Goal: Task Accomplishment & Management: Complete application form

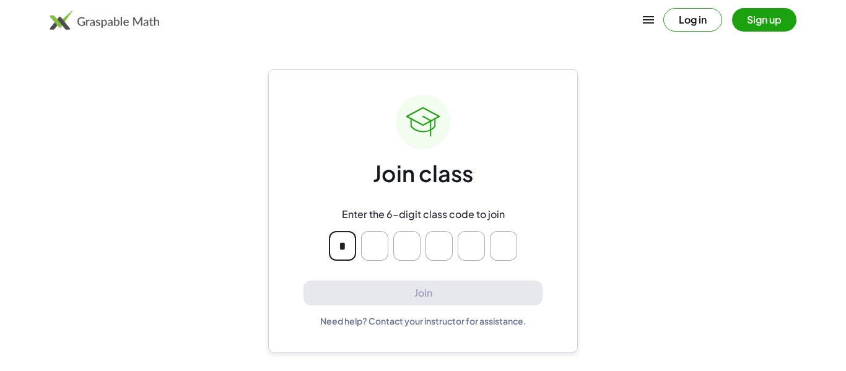
type input "*"
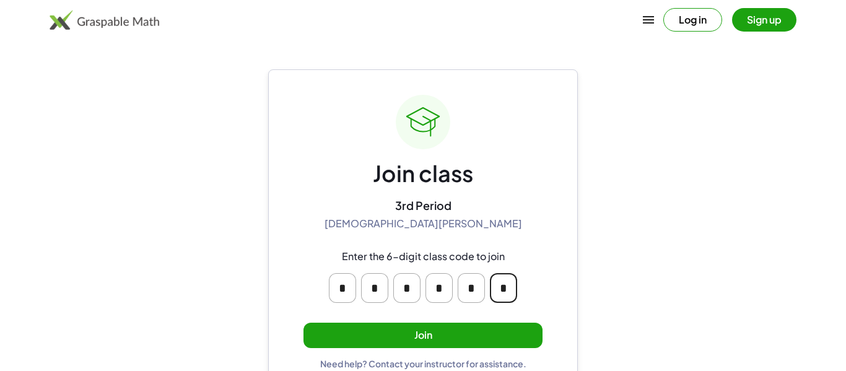
scroll to position [24, 0]
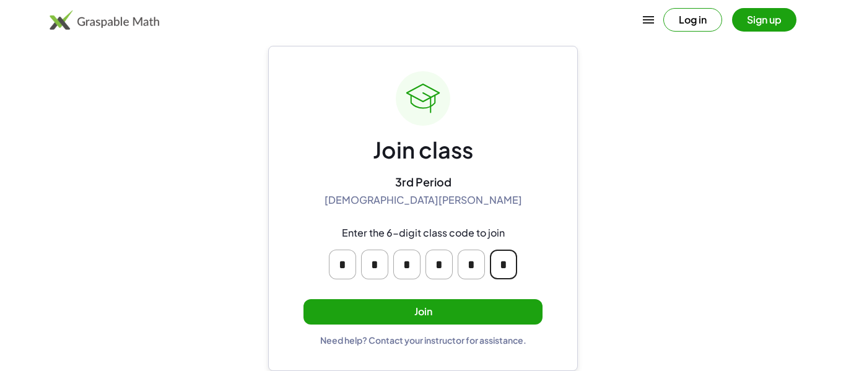
type input "*"
click at [498, 305] on button "Join" at bounding box center [423, 311] width 239 height 25
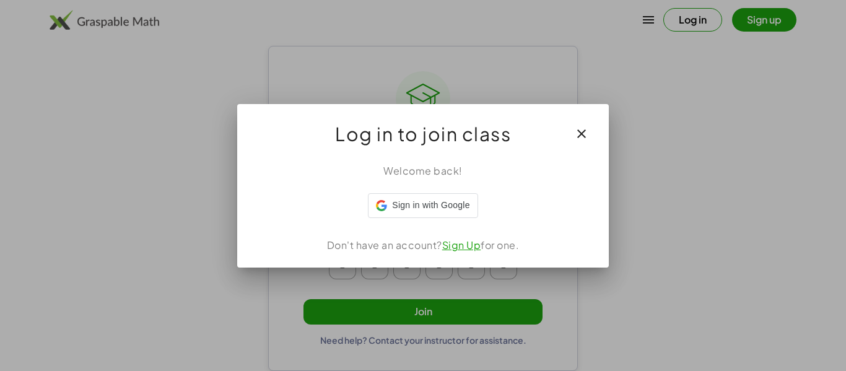
scroll to position [0, 0]
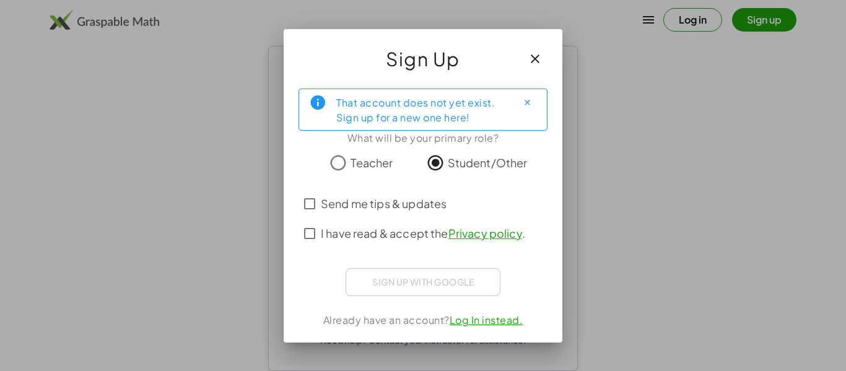
click at [531, 102] on icon "Close" at bounding box center [527, 102] width 9 height 9
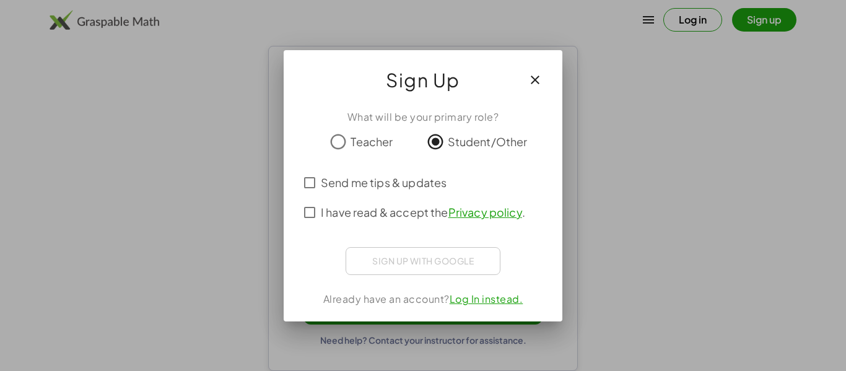
click at [380, 215] on span "I have read & accept the Privacy policy ." at bounding box center [423, 212] width 204 height 17
click at [540, 259] on div at bounding box center [423, 259] width 249 height 25
click at [535, 77] on icon "button" at bounding box center [535, 79] width 15 height 15
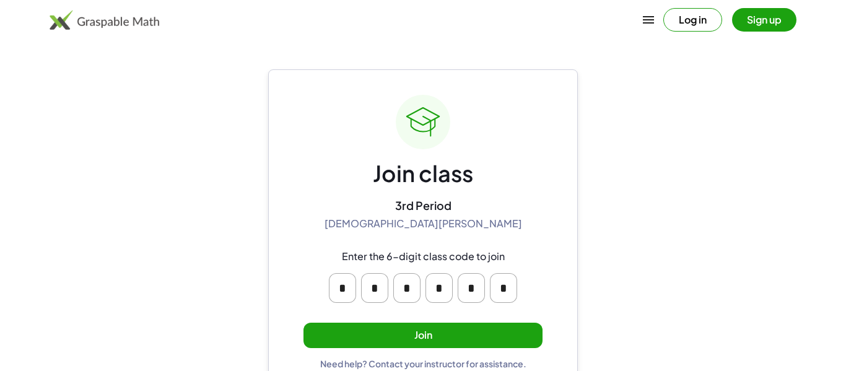
scroll to position [24, 0]
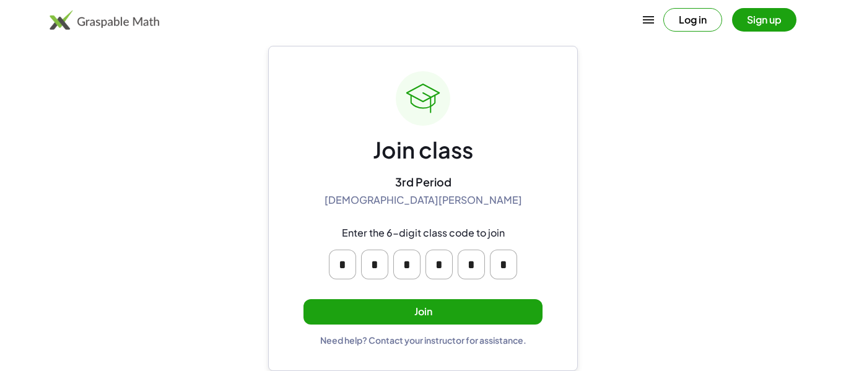
click at [432, 306] on button "Join" at bounding box center [423, 311] width 239 height 25
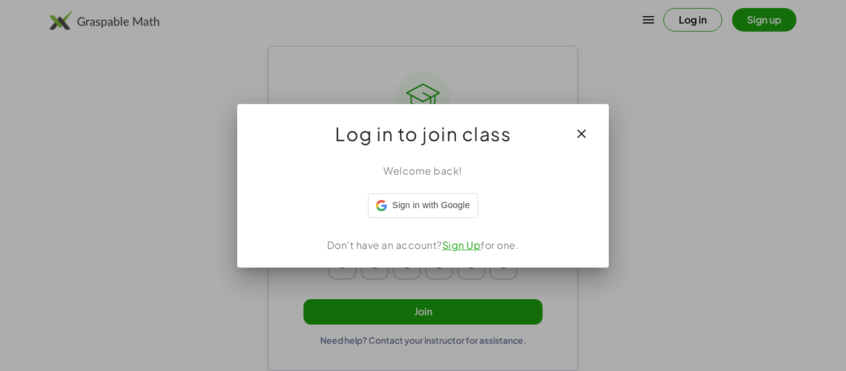
scroll to position [0, 0]
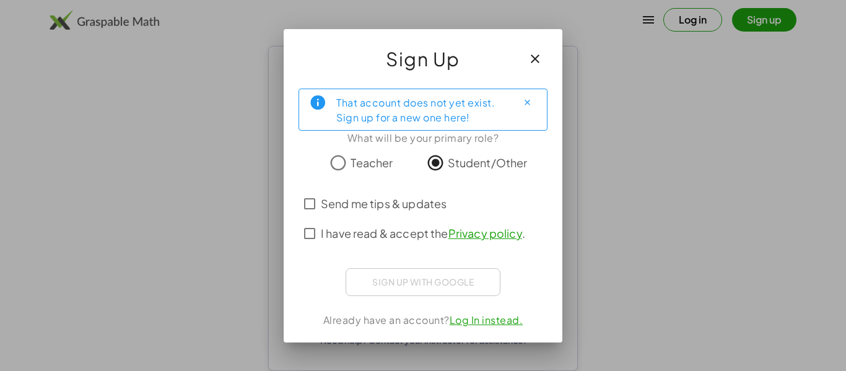
click at [374, 225] on span "I have read & accept the Privacy policy ." at bounding box center [423, 233] width 204 height 17
click at [362, 201] on span "Send me tips & updates" at bounding box center [384, 203] width 126 height 17
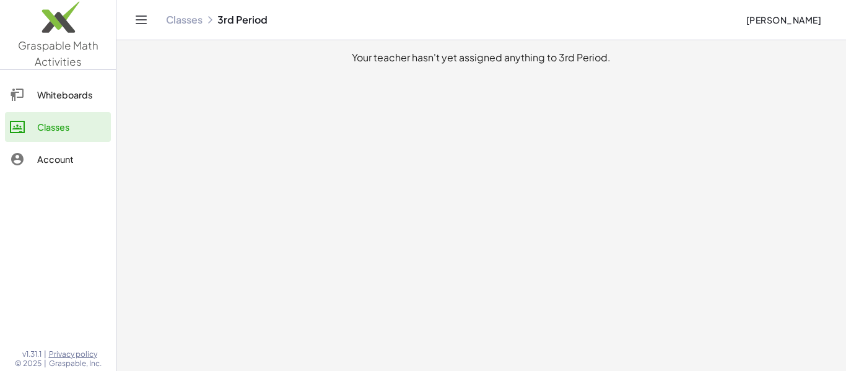
click at [104, 93] on div "Whiteboards" at bounding box center [71, 94] width 69 height 15
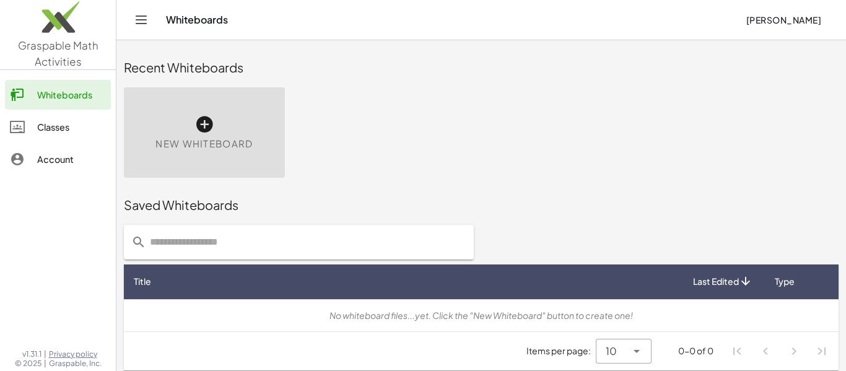
click at [79, 129] on div "Classes" at bounding box center [71, 127] width 69 height 15
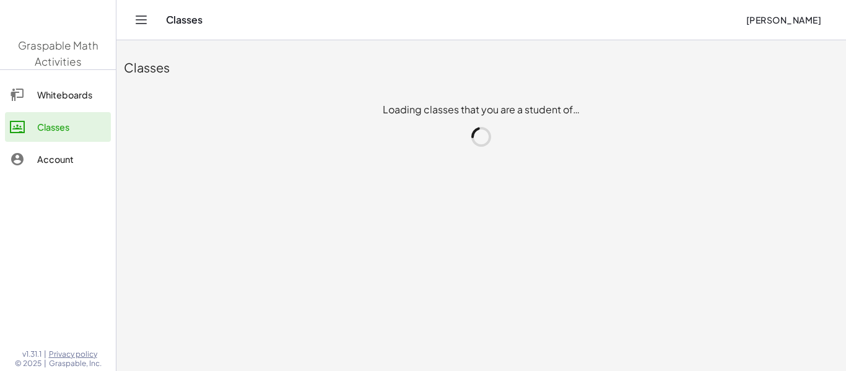
click at [79, 129] on div "Classes" at bounding box center [71, 127] width 69 height 15
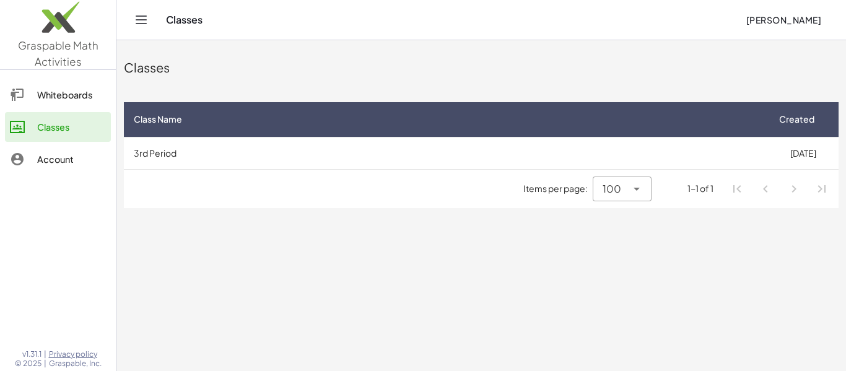
click at [70, 152] on div "Account" at bounding box center [71, 159] width 69 height 15
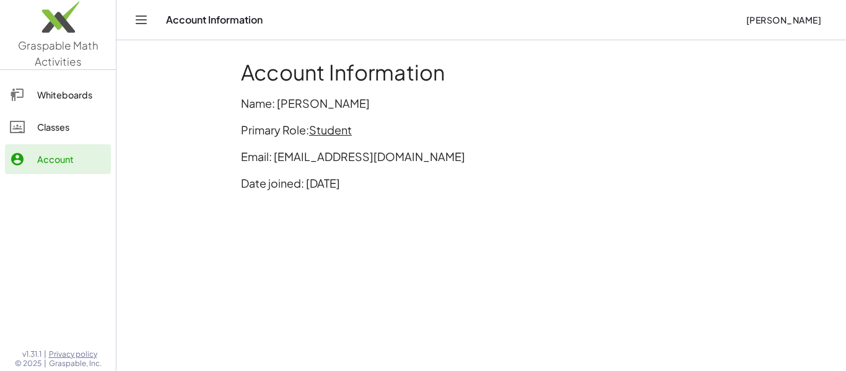
click at [68, 128] on div "Classes" at bounding box center [71, 127] width 69 height 15
